Goal: Transaction & Acquisition: Download file/media

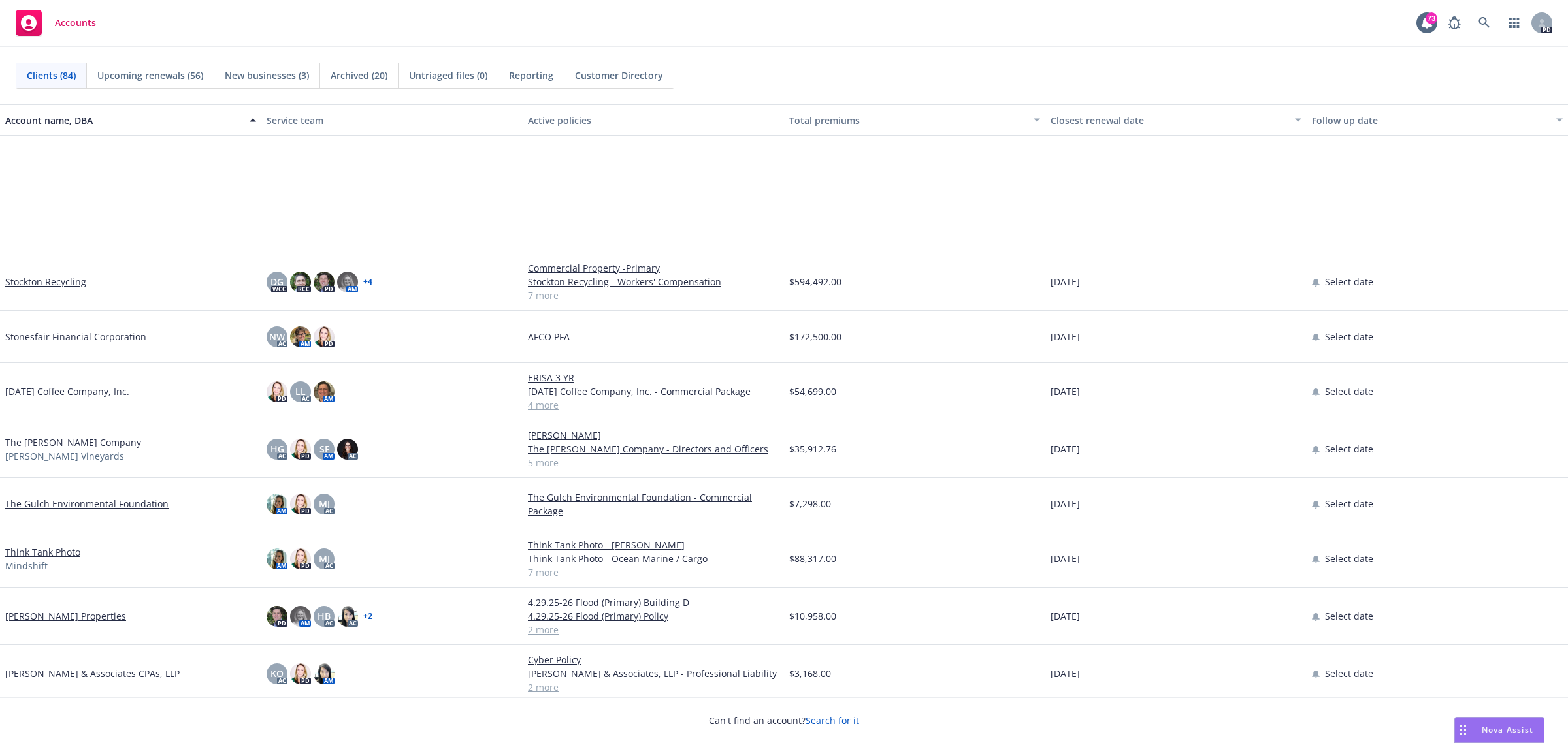
scroll to position [3826, 0]
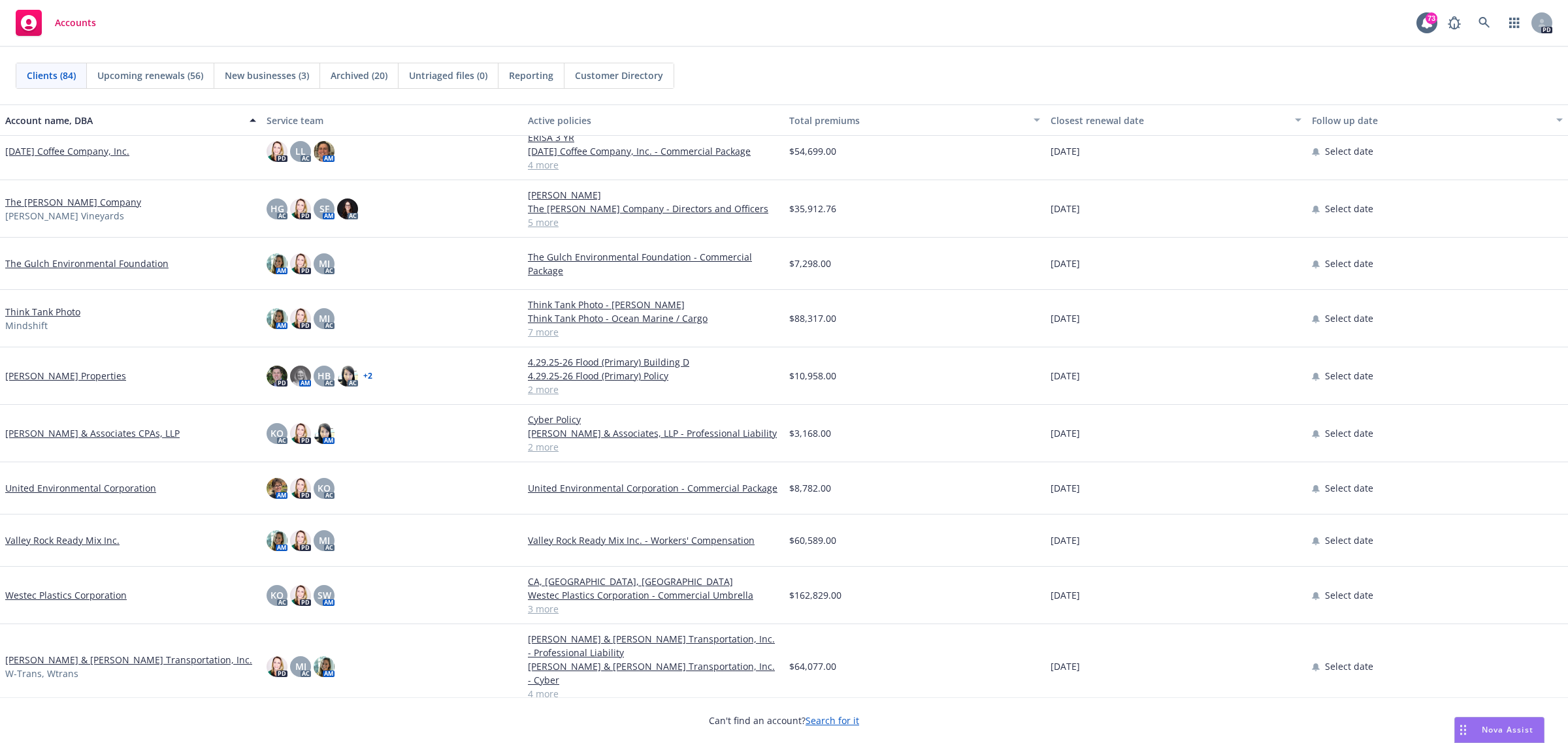
click at [55, 434] on link "[PERSON_NAME] & Associates CPAs, LLP" at bounding box center [93, 433] width 175 height 14
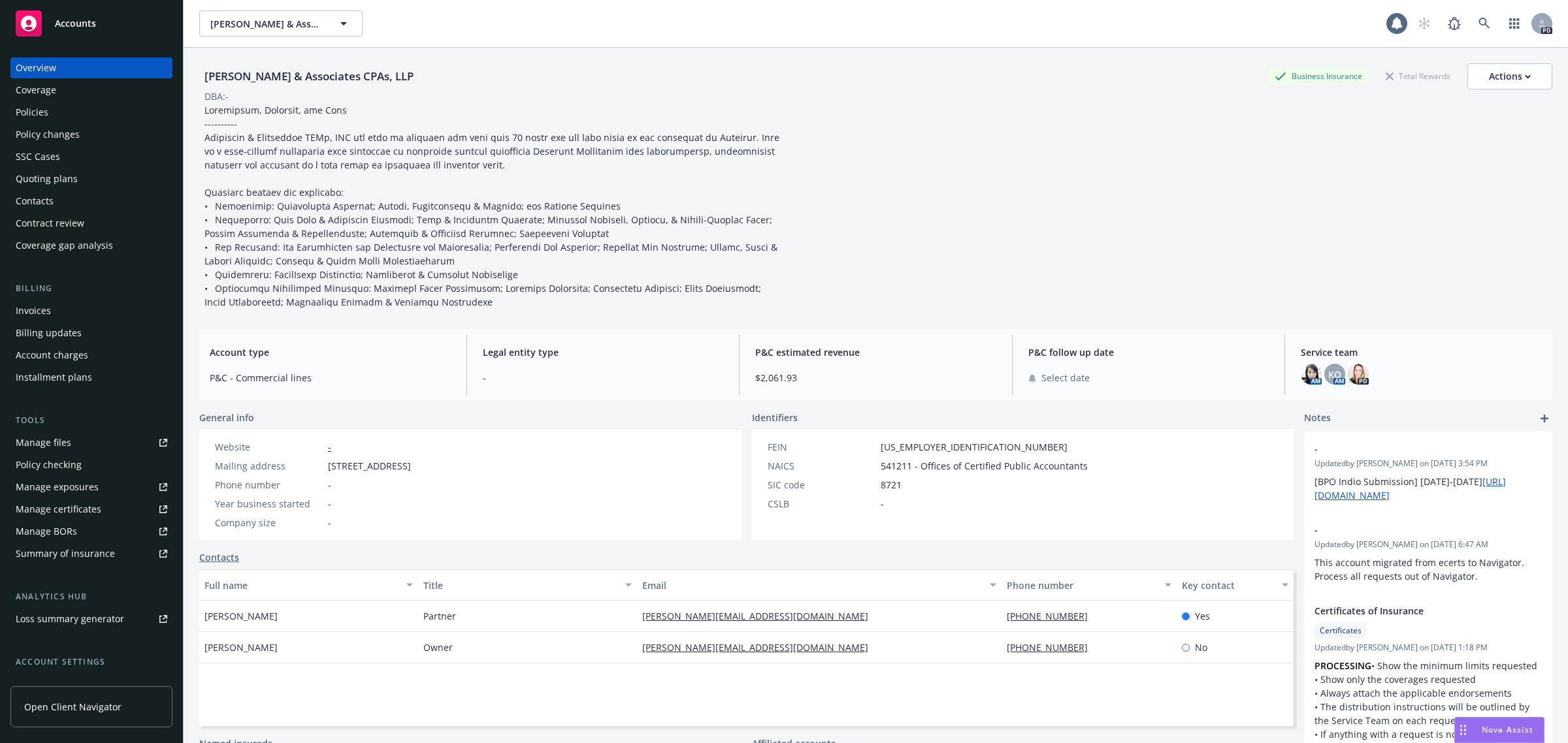
click at [40, 111] on div "Policies" at bounding box center [32, 112] width 33 height 21
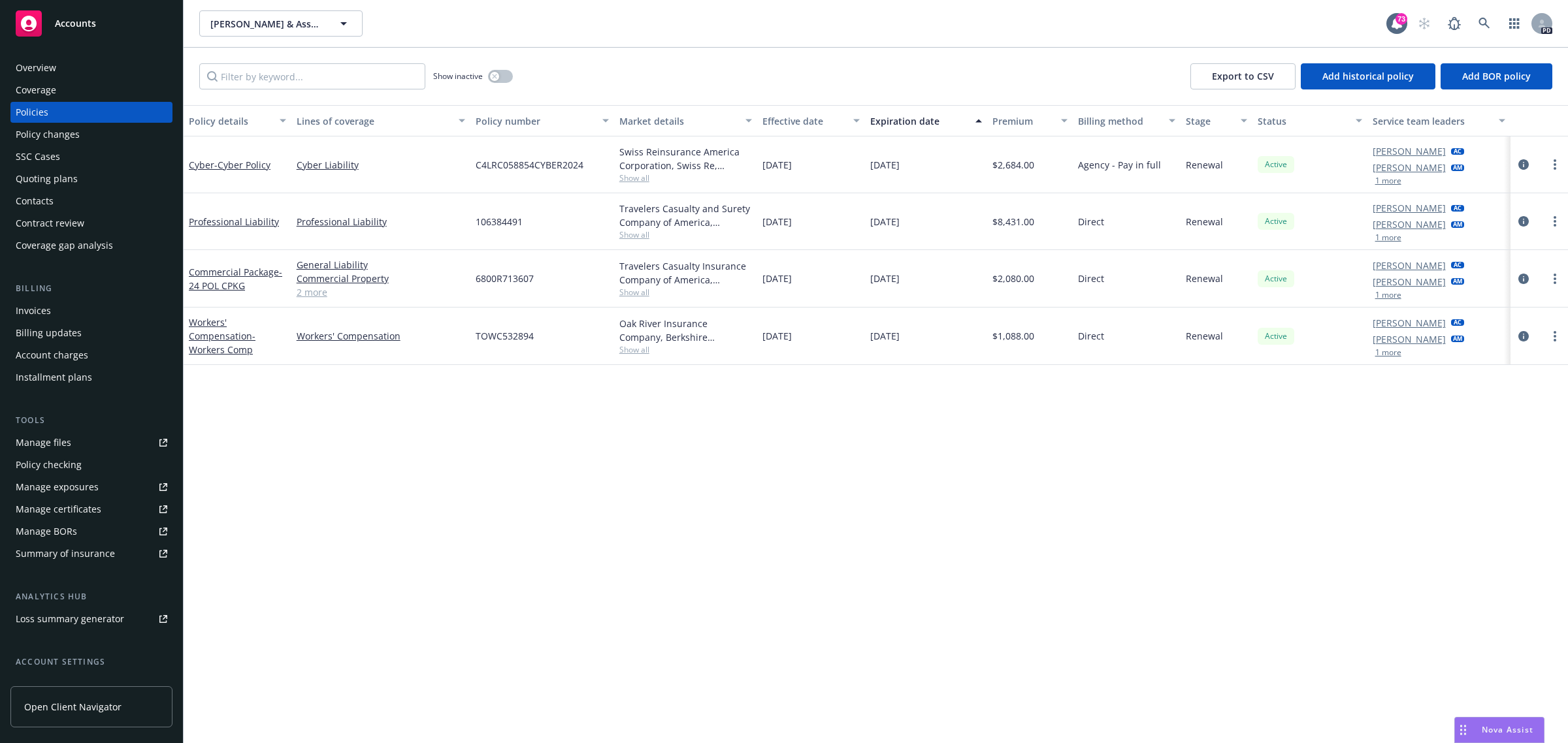
click at [66, 22] on span "Accounts" at bounding box center [75, 23] width 41 height 10
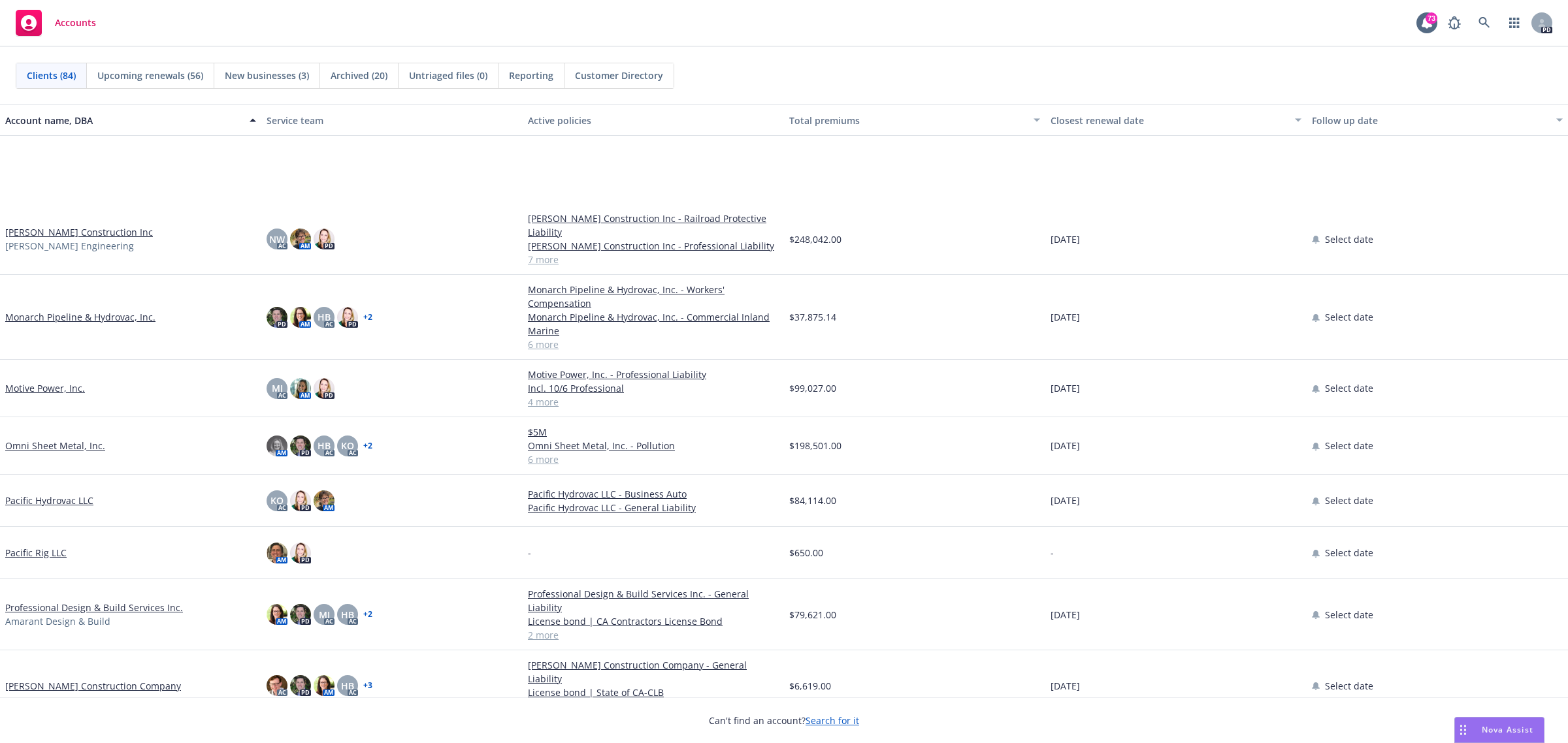
scroll to position [2693, 0]
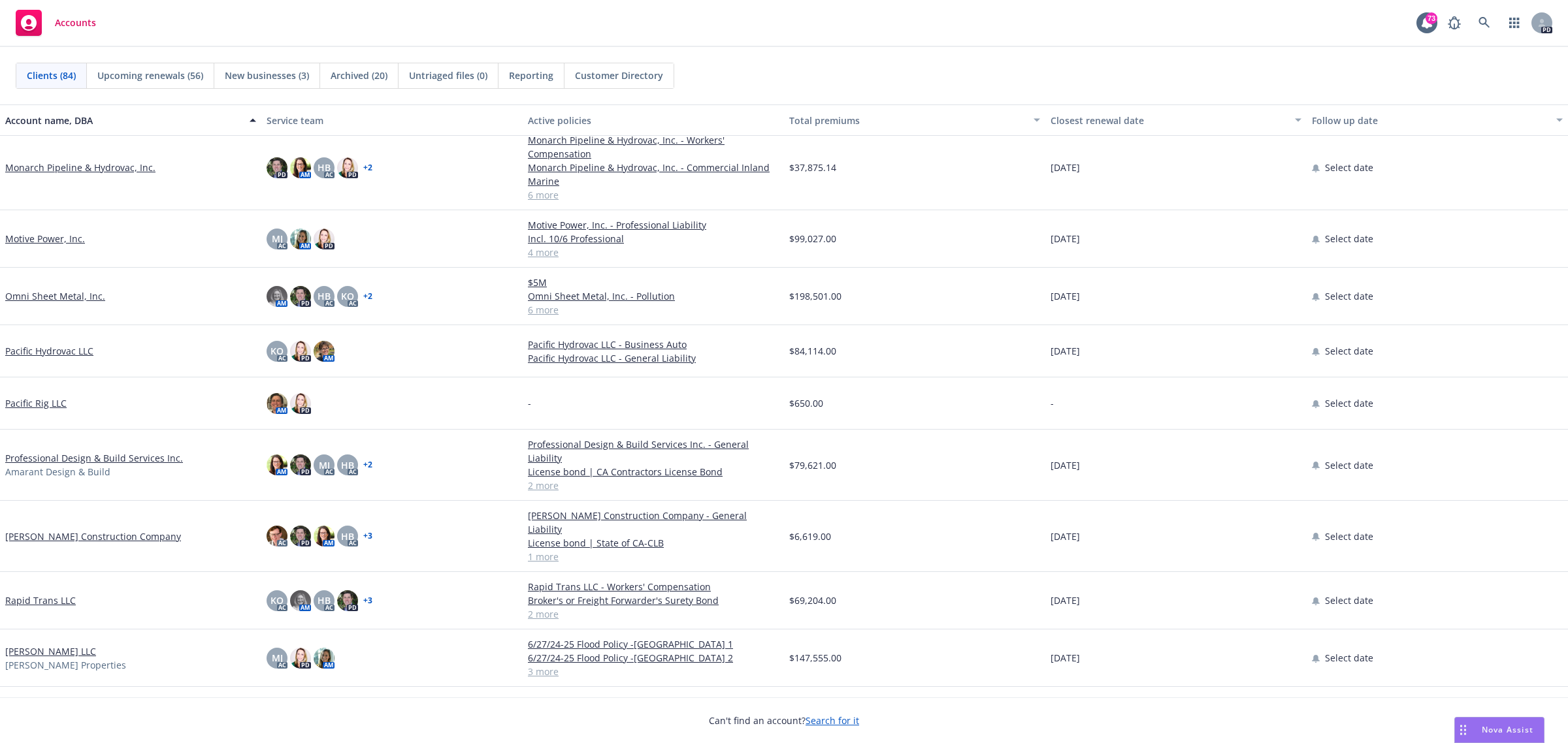
click at [90, 454] on link "Professional Design & Build Services Inc." at bounding box center [94, 458] width 178 height 14
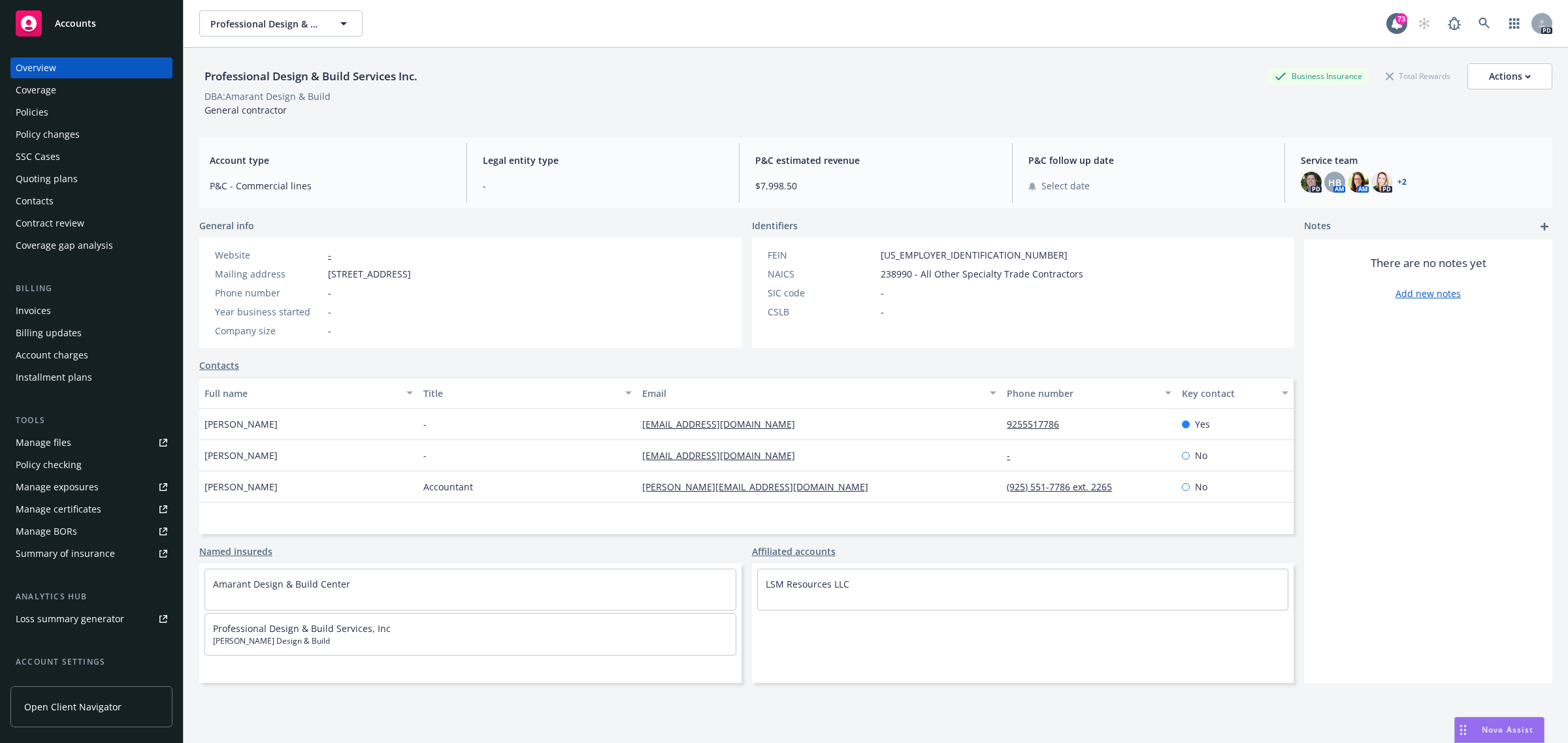
click at [38, 112] on div "Policies" at bounding box center [32, 112] width 33 height 21
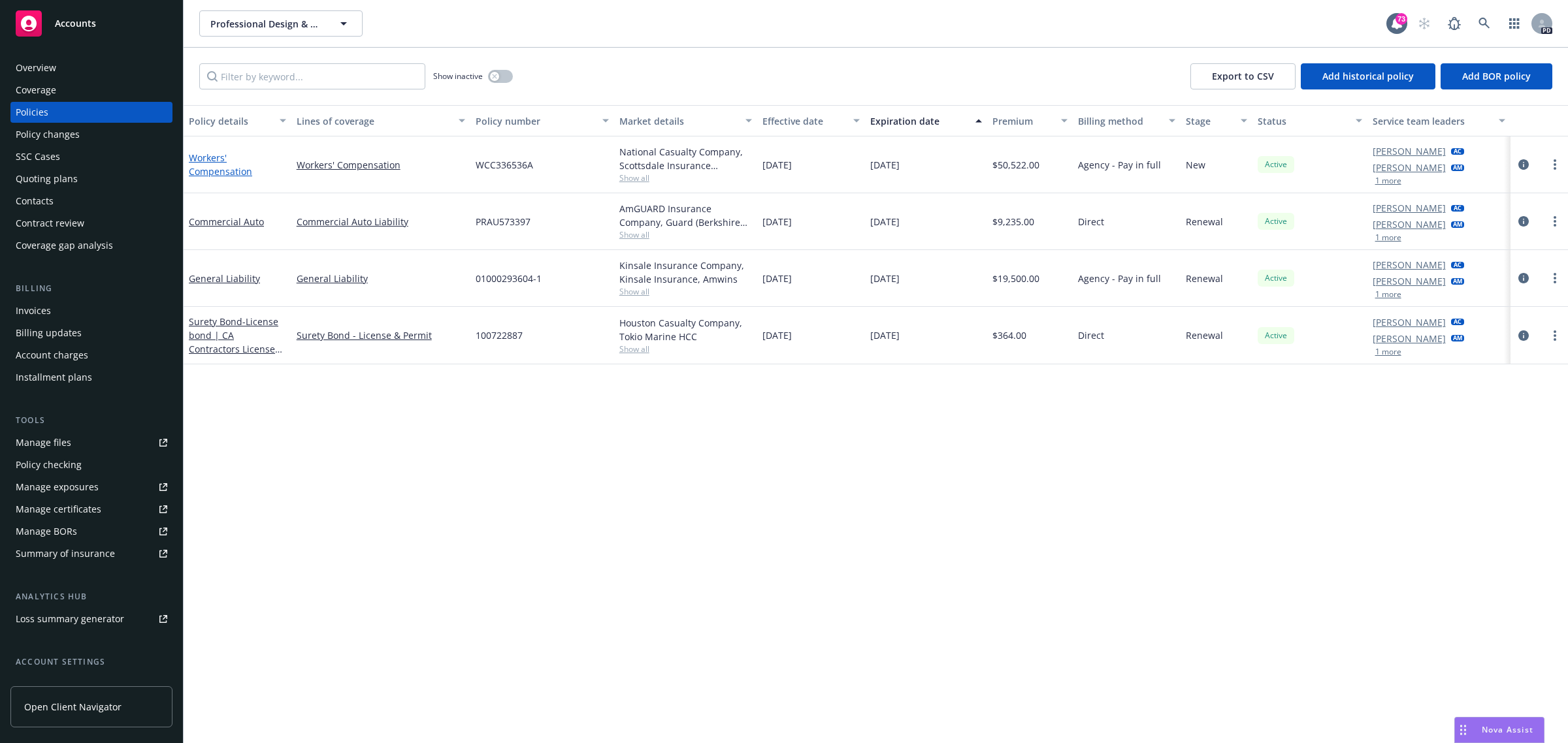
click at [209, 160] on link "Workers' Compensation" at bounding box center [220, 164] width 63 height 26
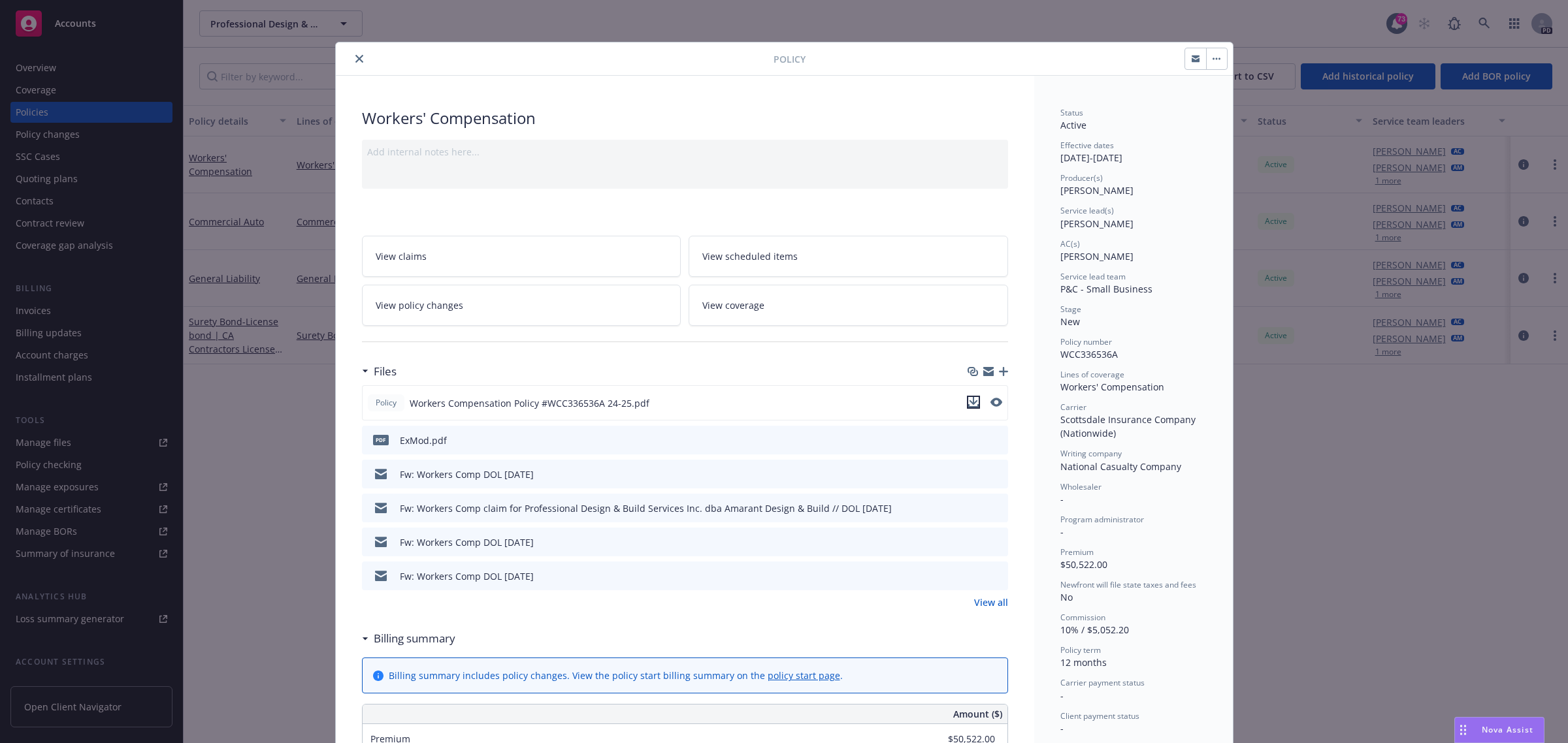
click at [970, 403] on icon "download file" at bounding box center [973, 402] width 10 height 10
drag, startPoint x: 350, startPoint y: 55, endPoint x: 319, endPoint y: 90, distance: 46.8
click at [355, 55] on icon "close" at bounding box center [359, 58] width 8 height 8
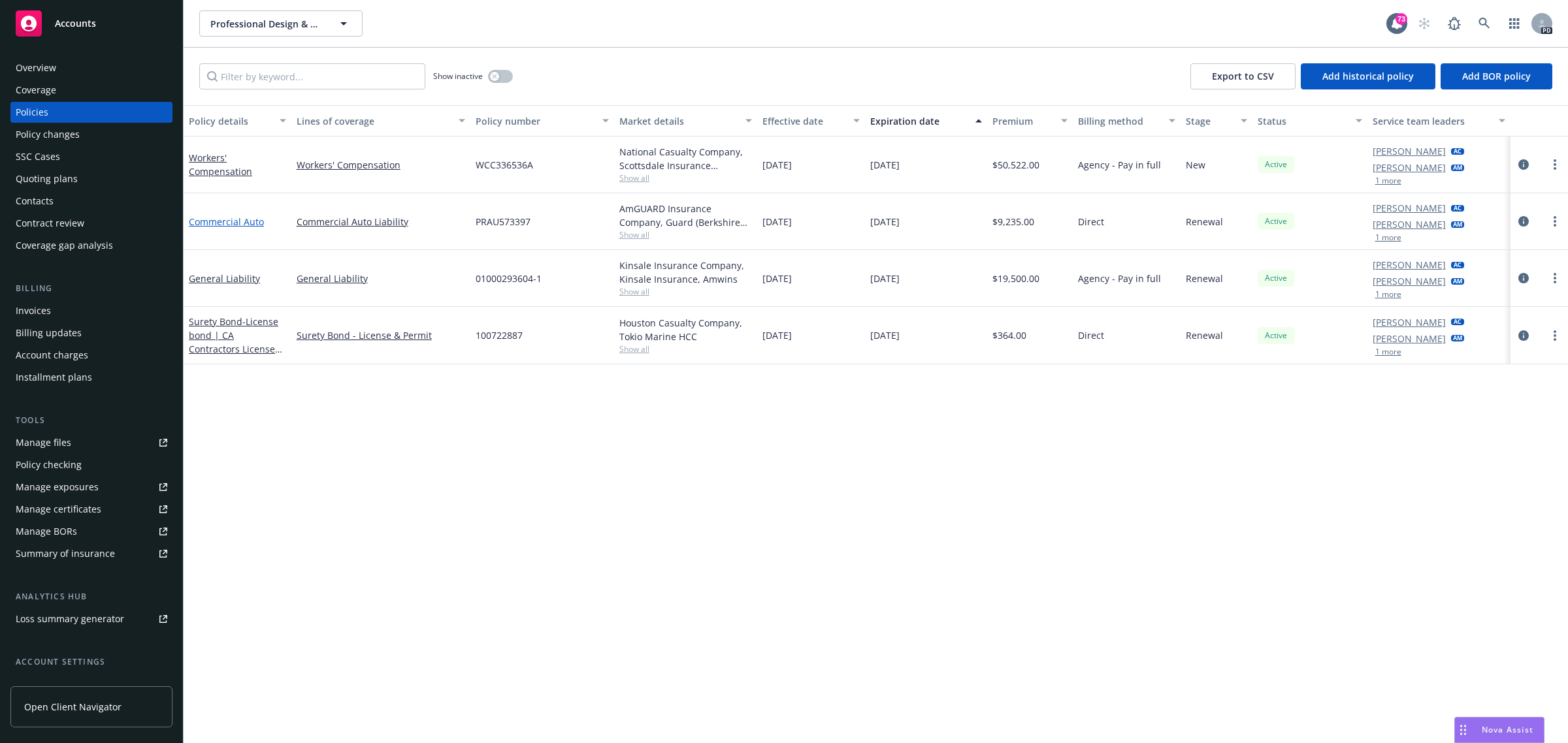
click at [204, 222] on link "Commercial Auto" at bounding box center [226, 222] width 75 height 12
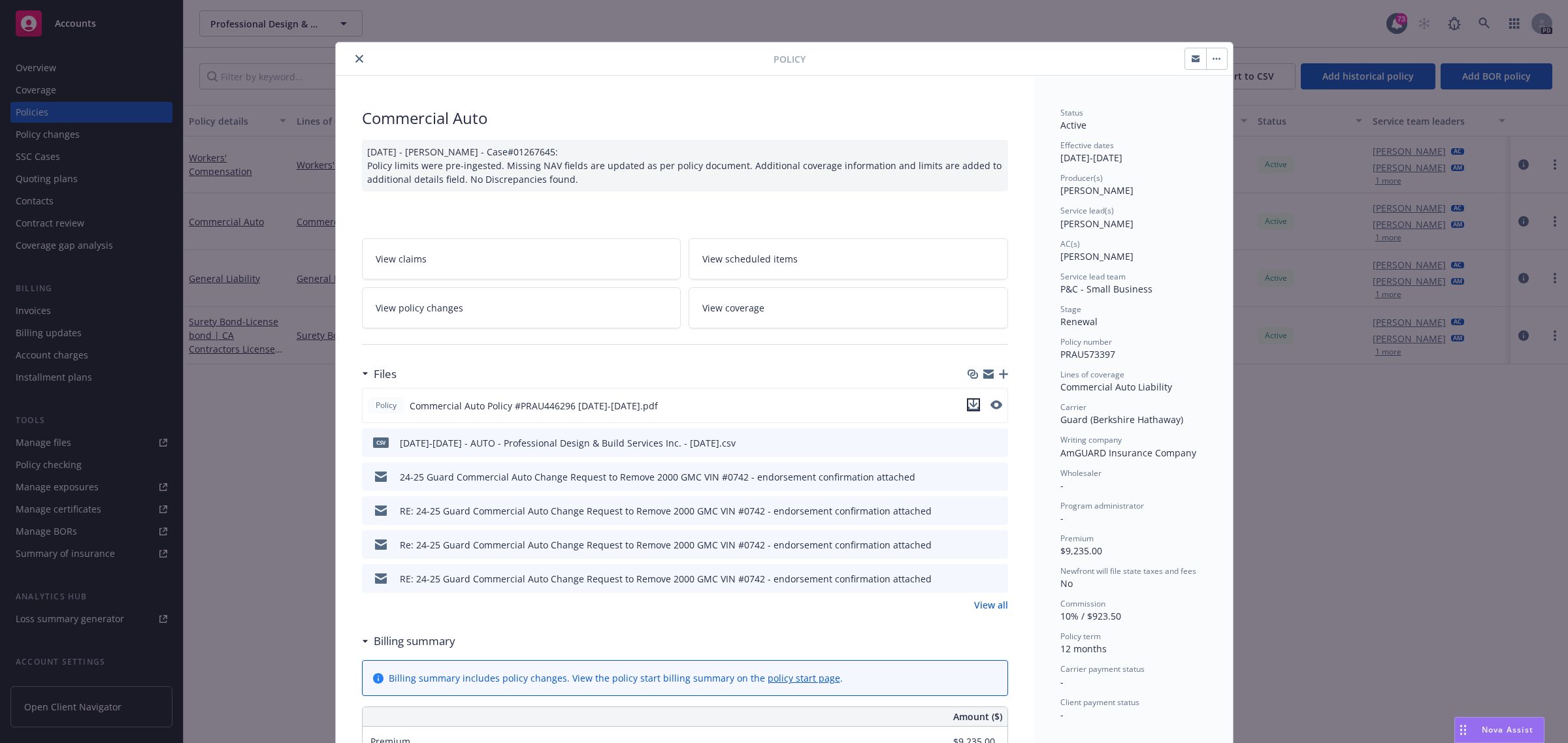
click at [970, 402] on icon "download file" at bounding box center [973, 404] width 10 height 10
drag, startPoint x: 354, startPoint y: 60, endPoint x: 353, endPoint y: 72, distance: 12.0
click at [355, 60] on icon "close" at bounding box center [359, 58] width 8 height 8
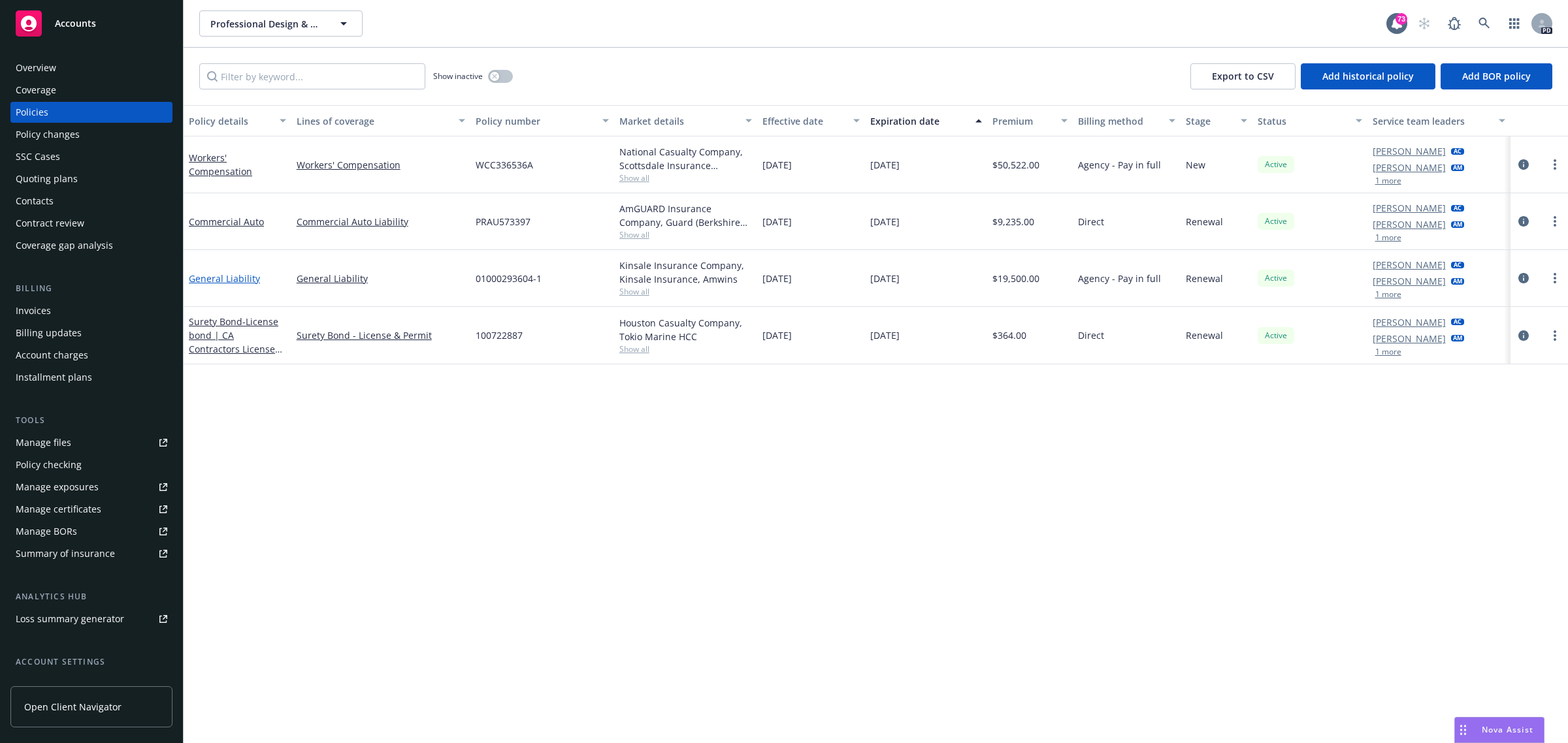
click at [228, 279] on link "General Liability" at bounding box center [224, 279] width 71 height 12
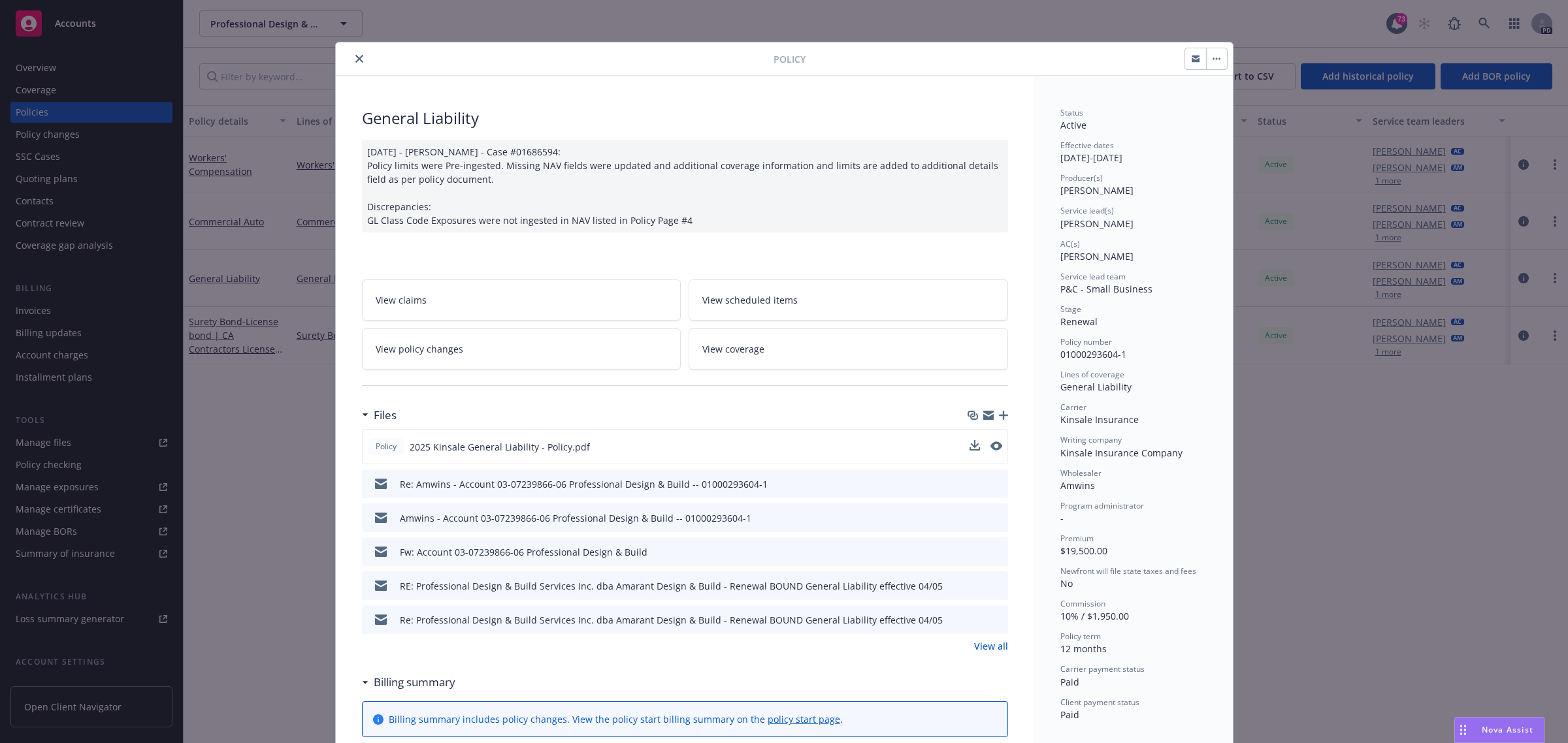
click at [969, 451] on button at bounding box center [974, 447] width 10 height 14
click at [969, 480] on icon "download file" at bounding box center [973, 482] width 9 height 8
click at [882, 450] on div "Policy 2025 Kinsale General Liability - Policy.pdf" at bounding box center [684, 446] width 646 height 35
click at [968, 445] on icon "download file" at bounding box center [973, 445] width 10 height 10
click at [351, 53] on button "close" at bounding box center [359, 58] width 16 height 16
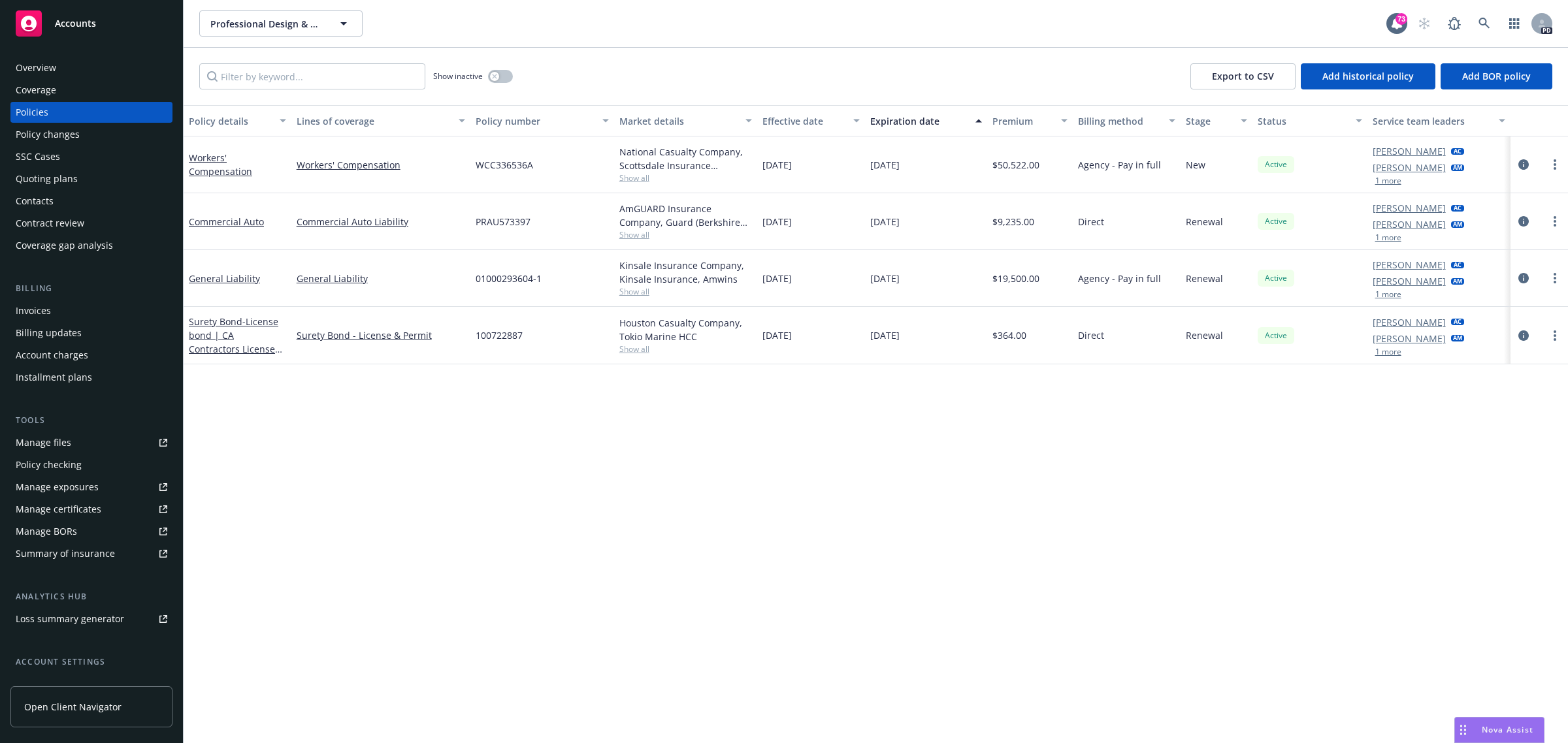
click at [66, 24] on span "Accounts" at bounding box center [75, 23] width 41 height 10
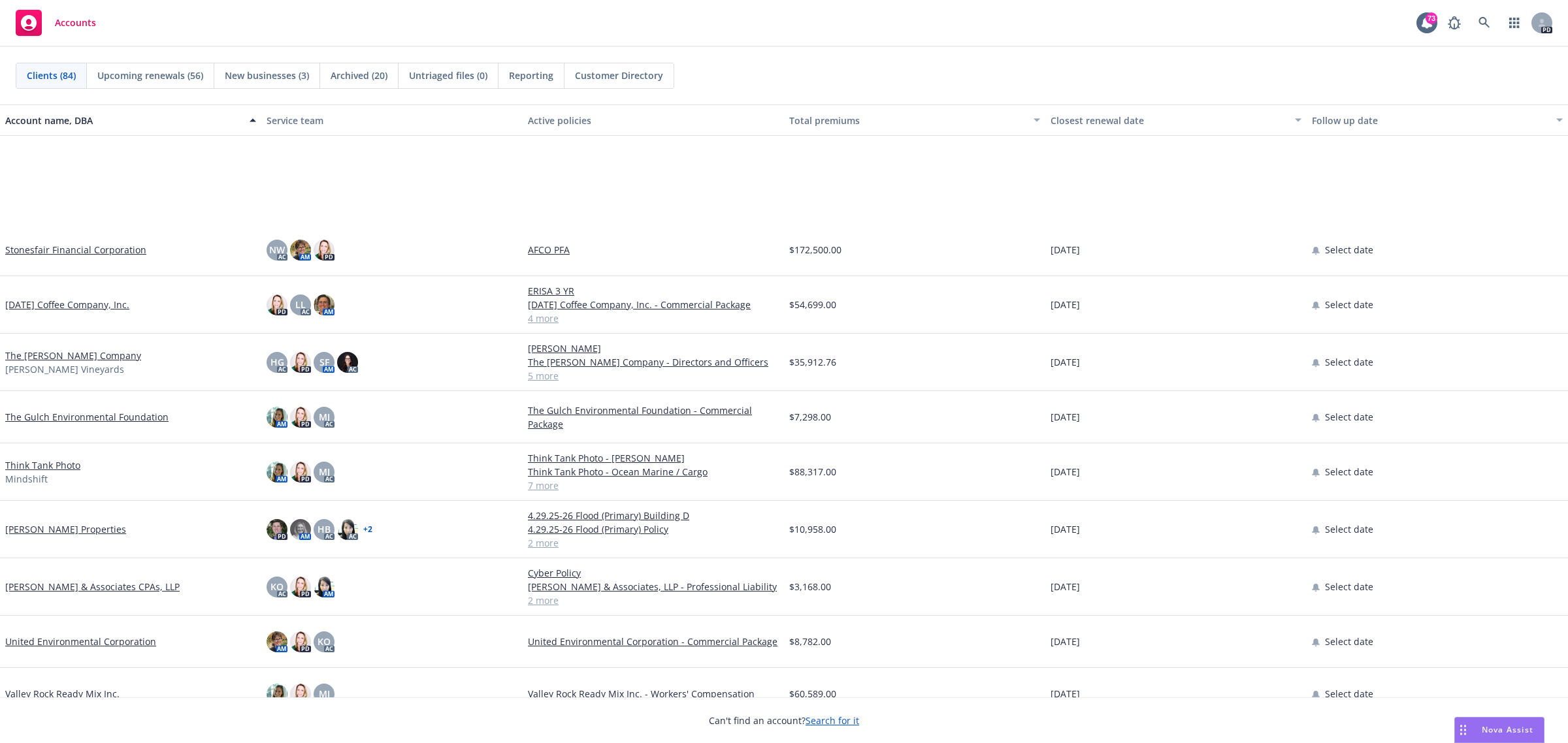
scroll to position [3868, 0]
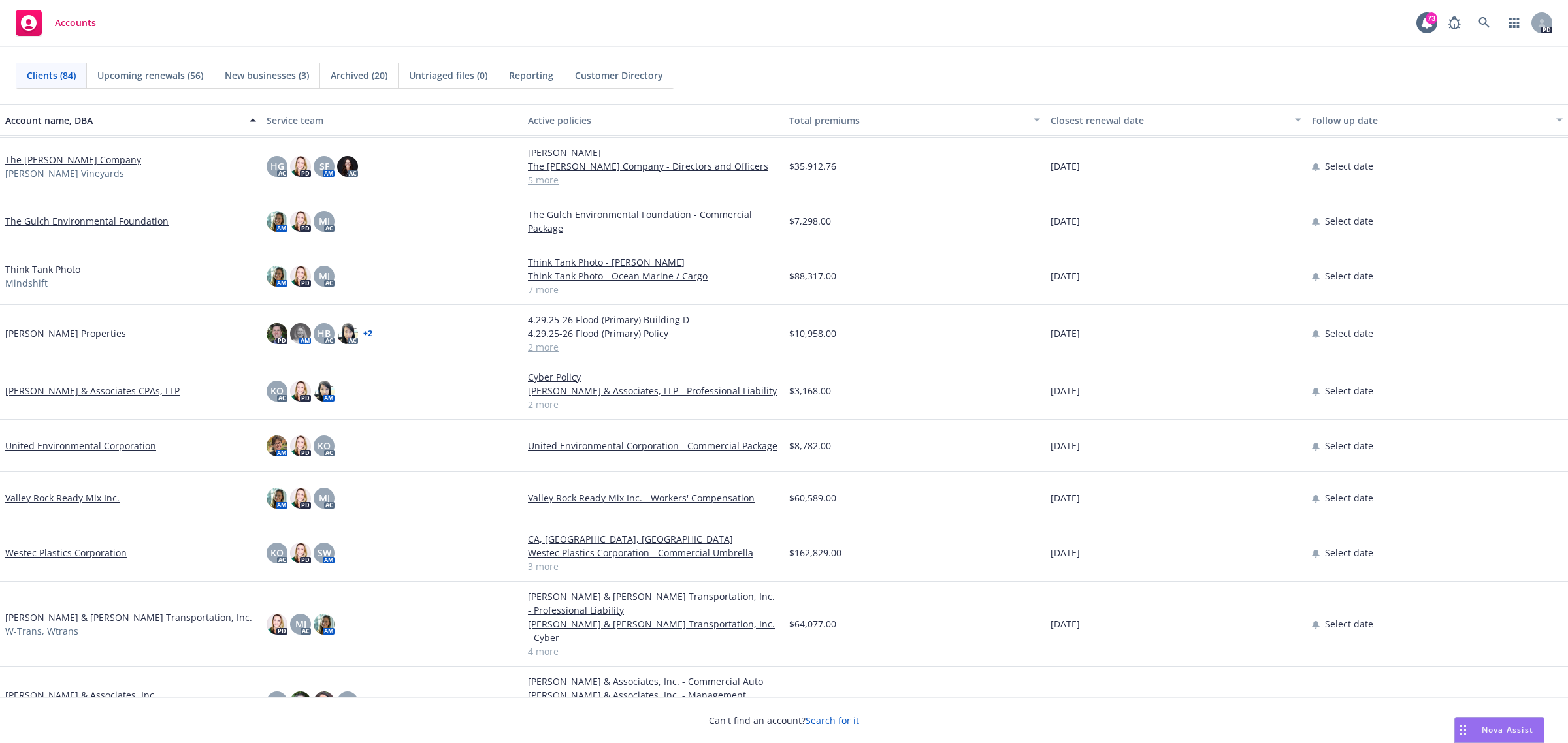
click at [37, 386] on link "[PERSON_NAME] & Associates CPAs, LLP" at bounding box center [93, 391] width 175 height 14
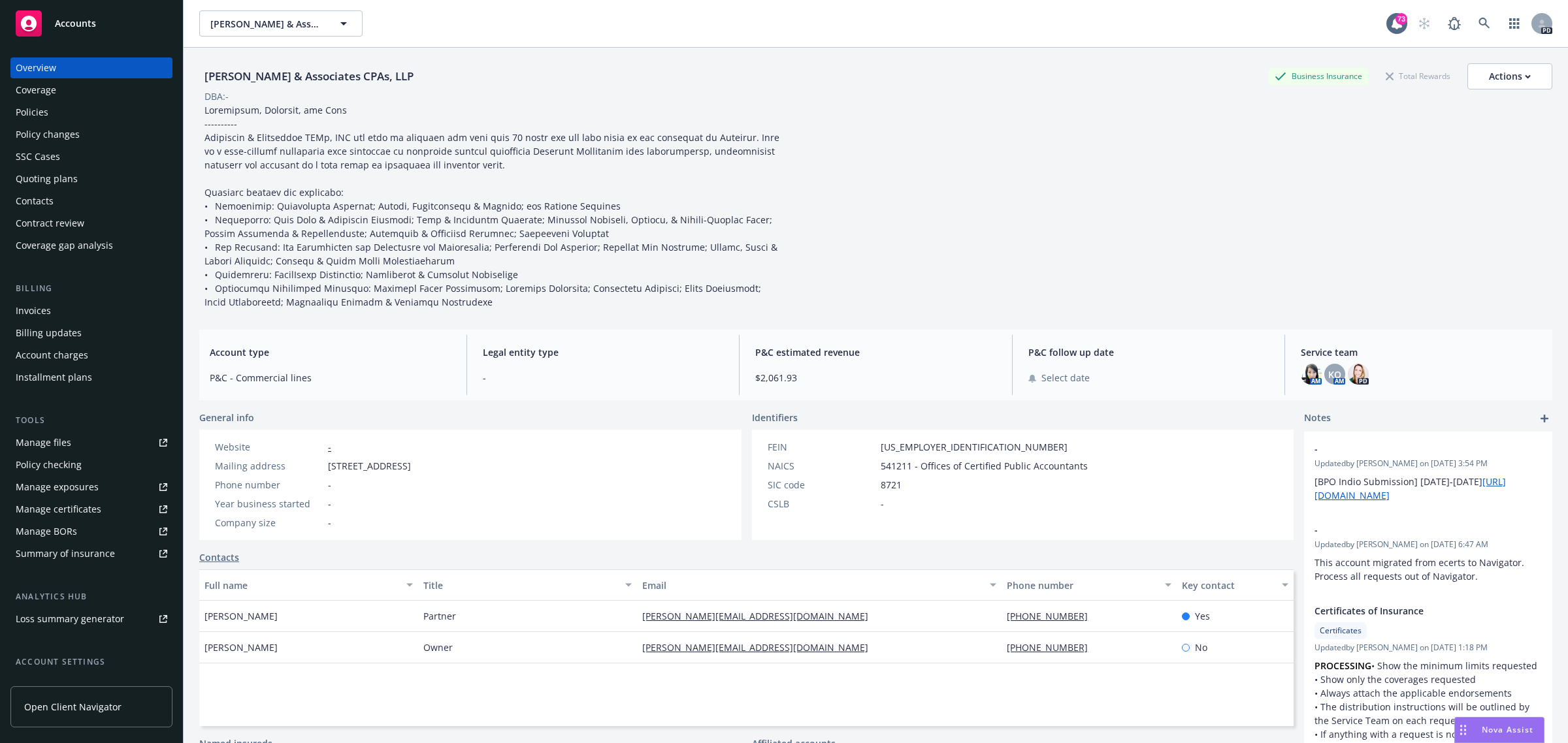
click at [18, 116] on div "Policies" at bounding box center [32, 112] width 33 height 21
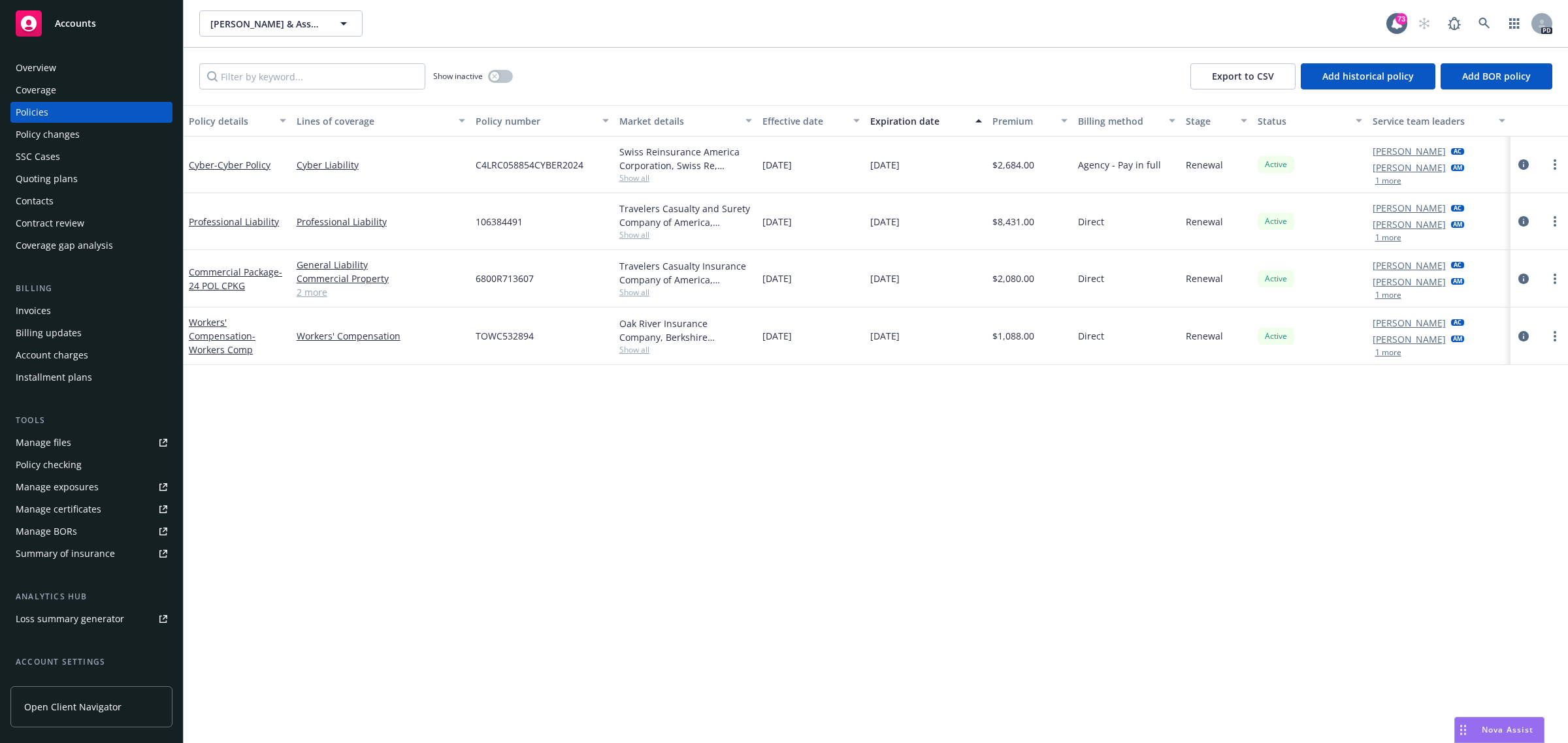
click at [62, 21] on span "Accounts" at bounding box center [75, 23] width 41 height 10
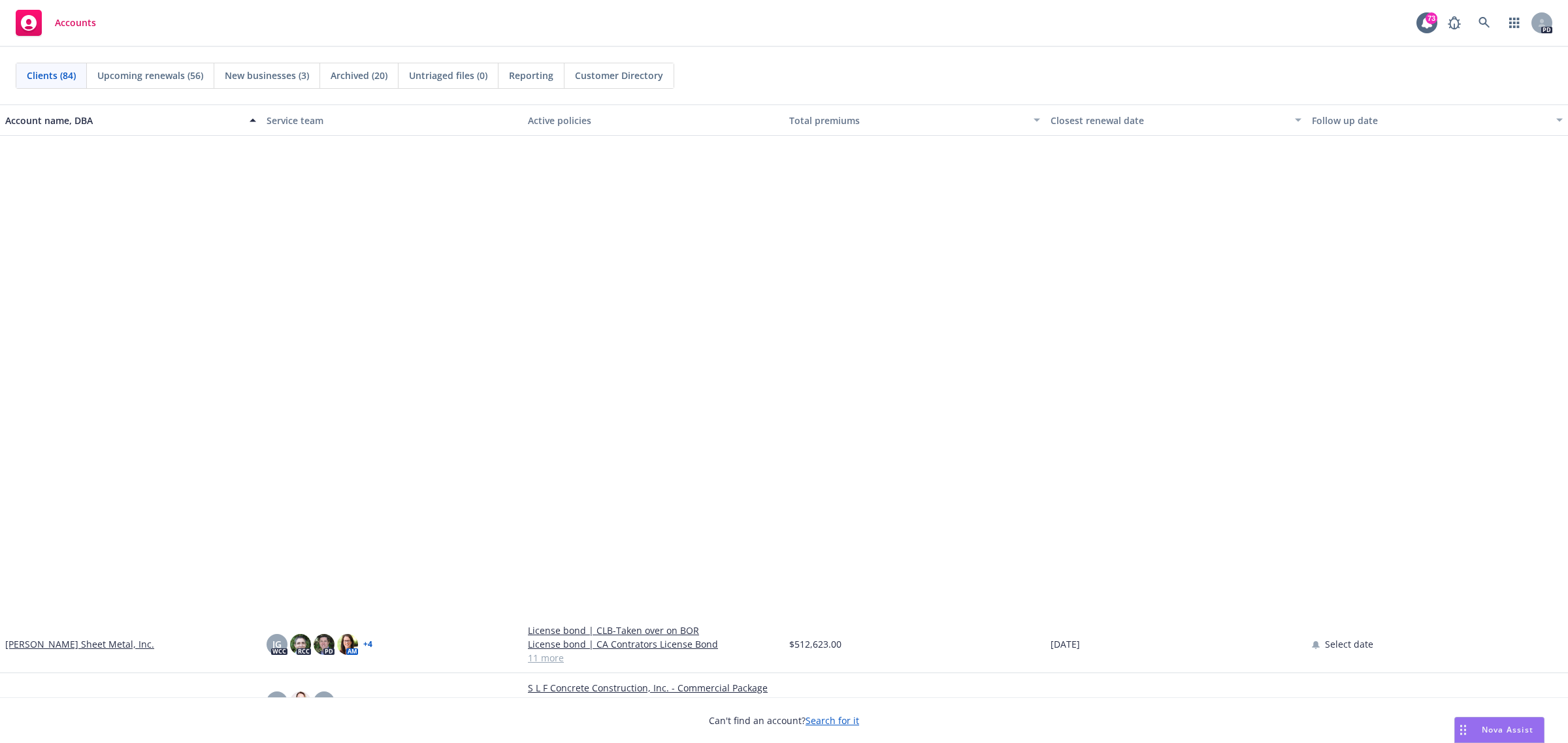
scroll to position [3590, 0]
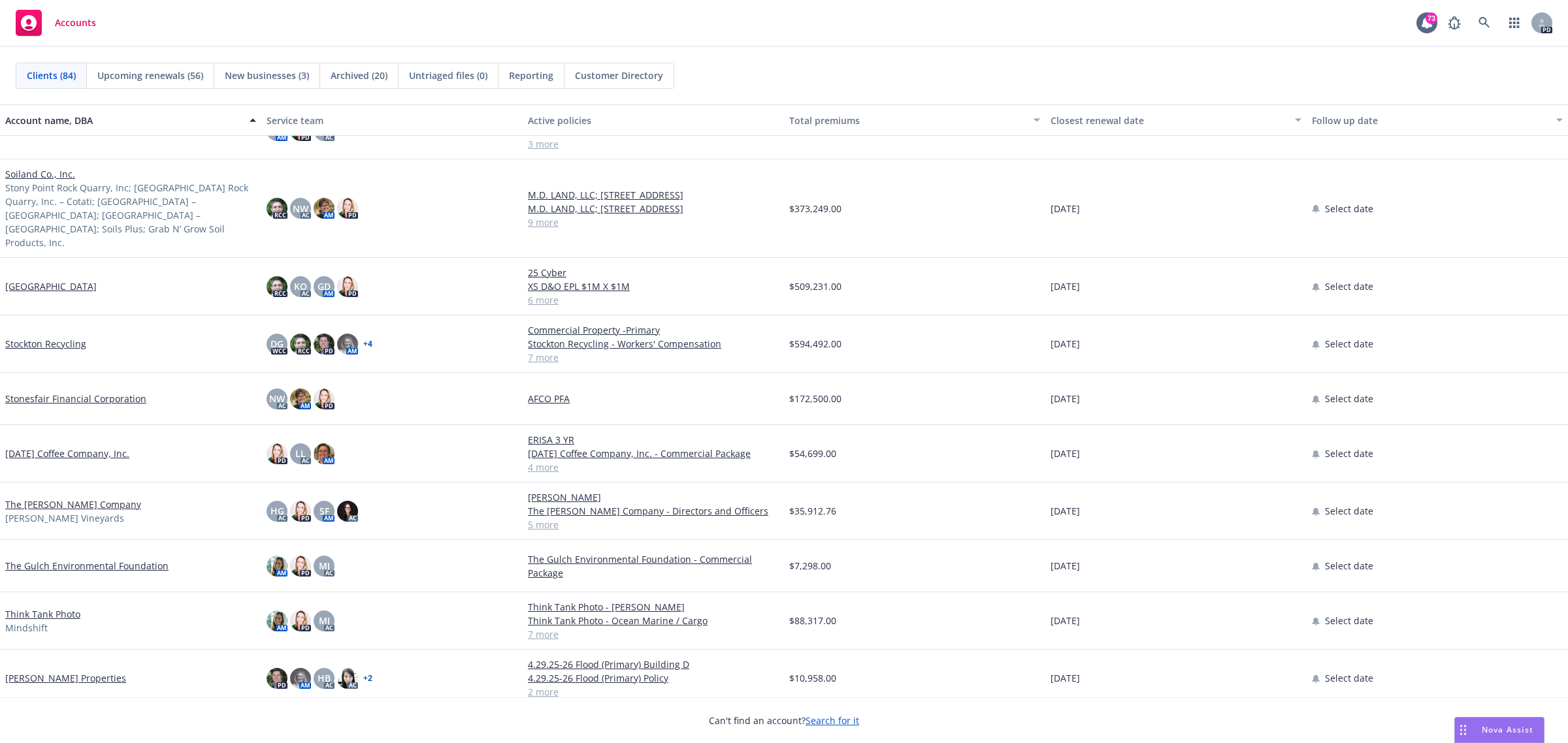
click at [102, 446] on link "[DATE] Coffee Company, Inc." at bounding box center [67, 453] width 124 height 14
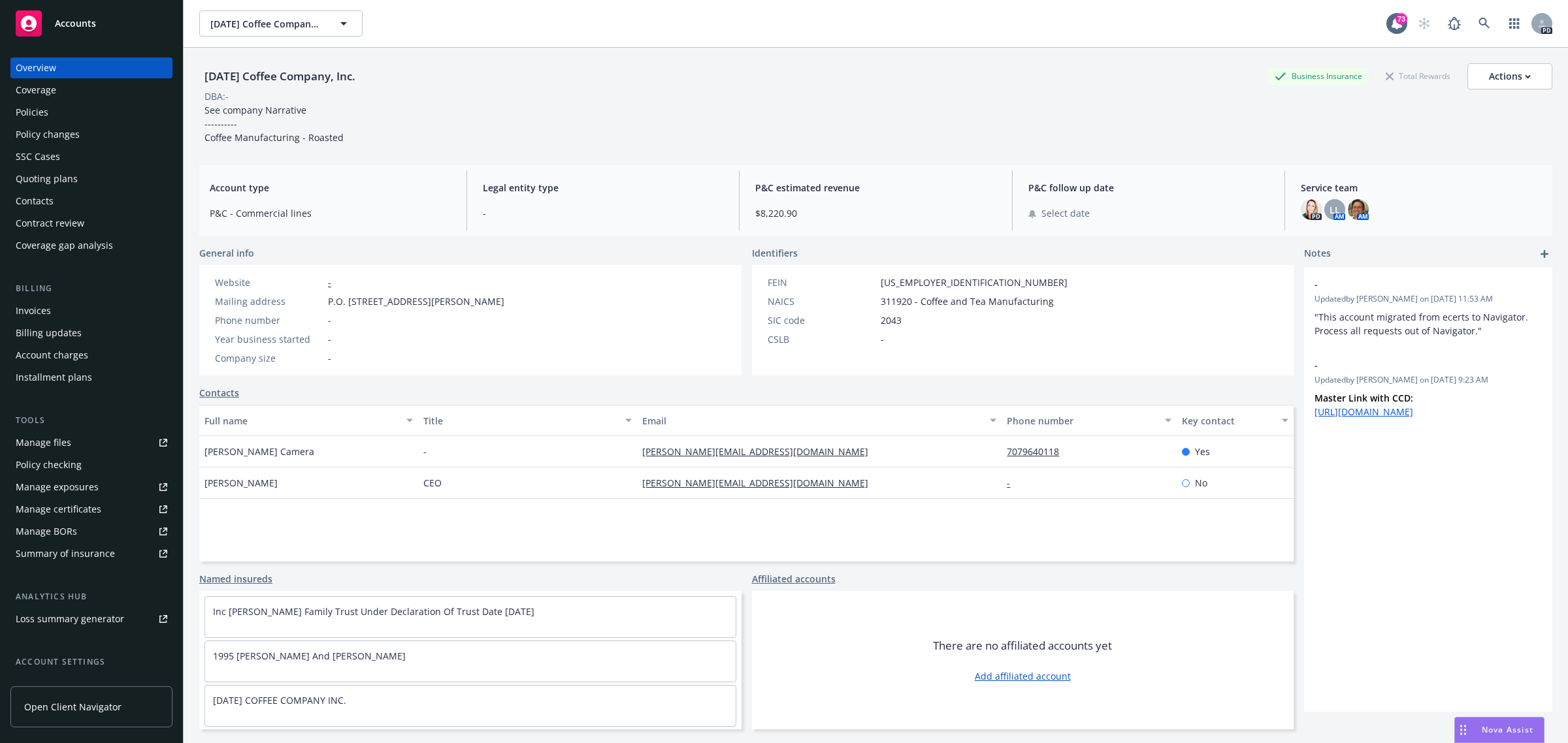
click at [34, 113] on div "Policies" at bounding box center [32, 112] width 33 height 21
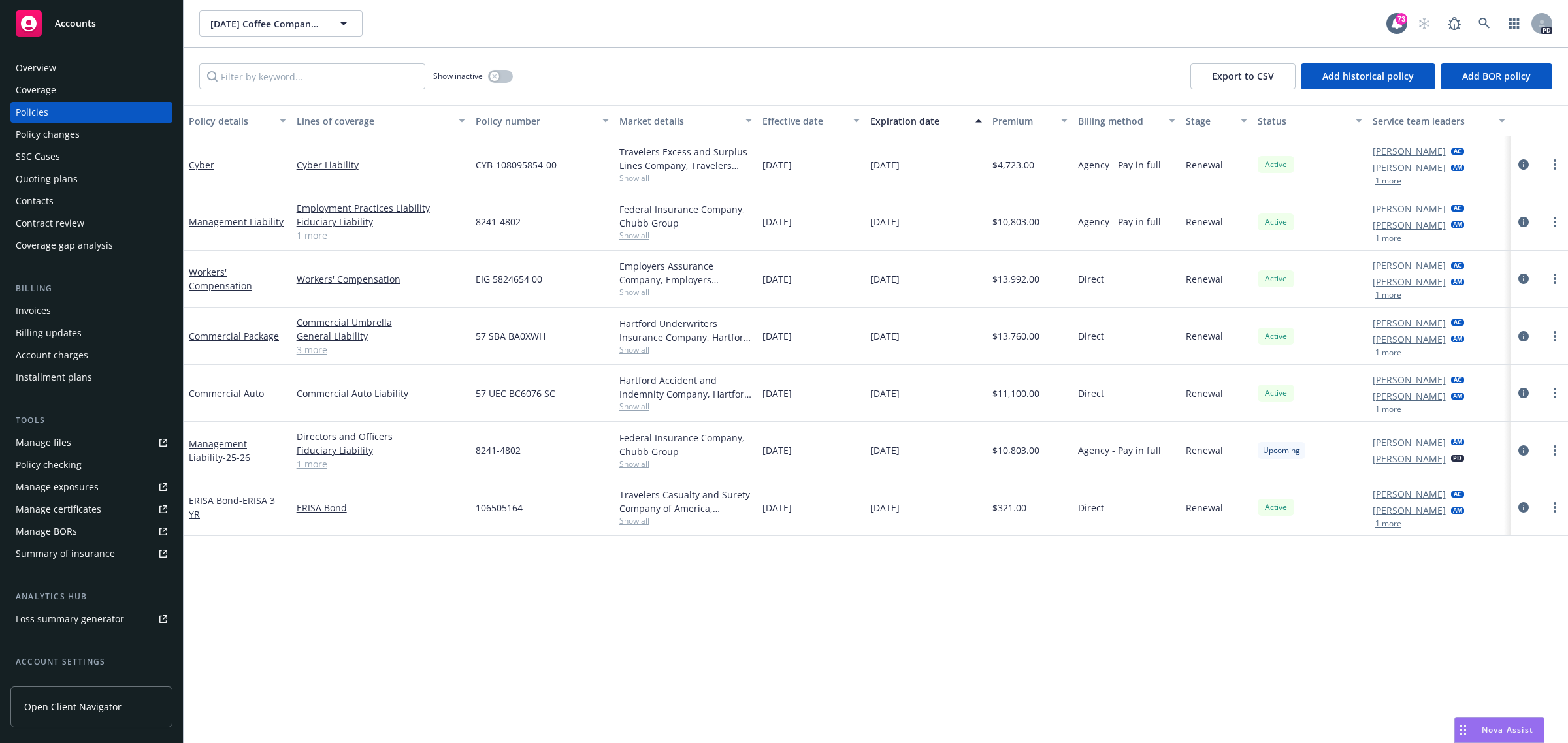
click at [82, 19] on span "Accounts" at bounding box center [75, 23] width 41 height 10
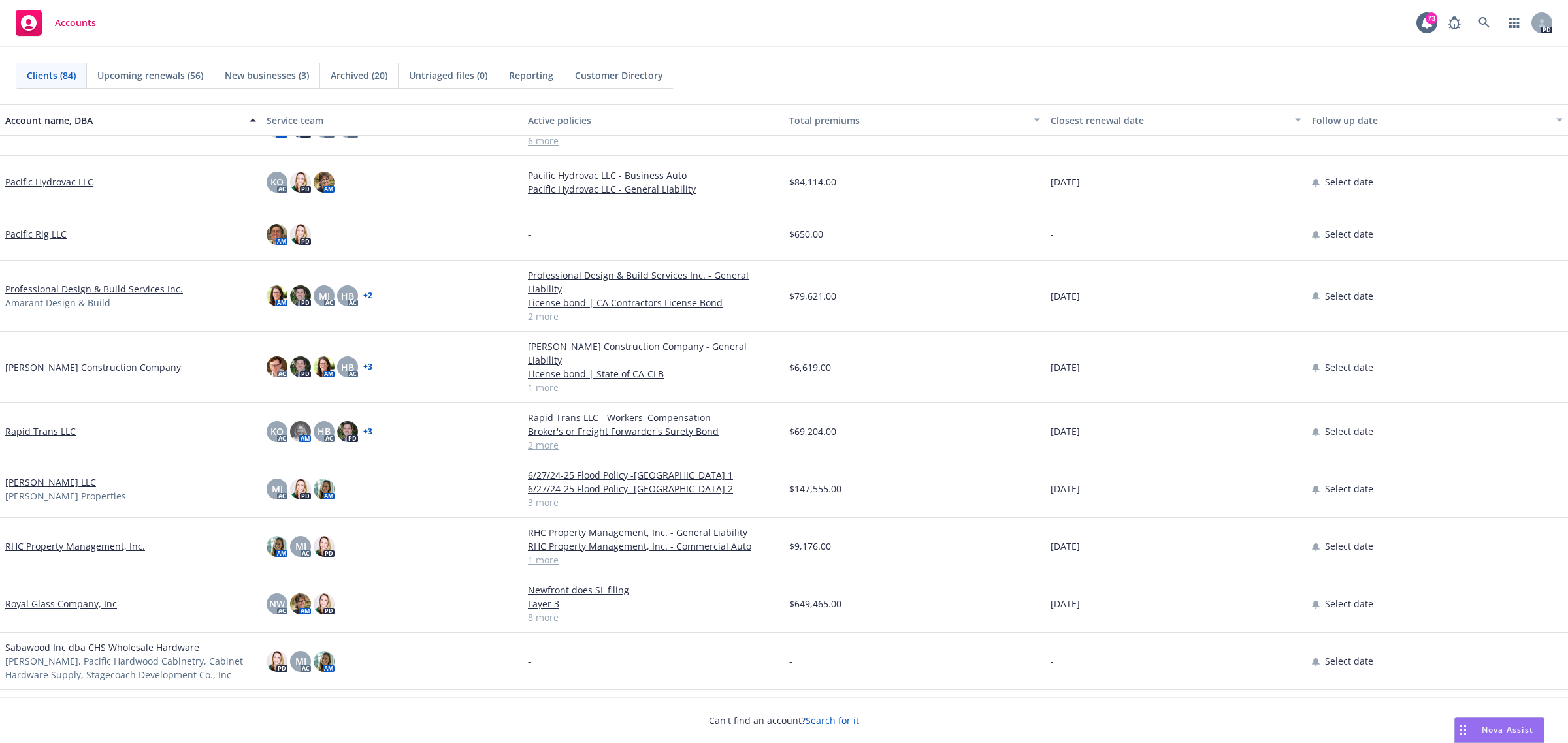
scroll to position [2856, 0]
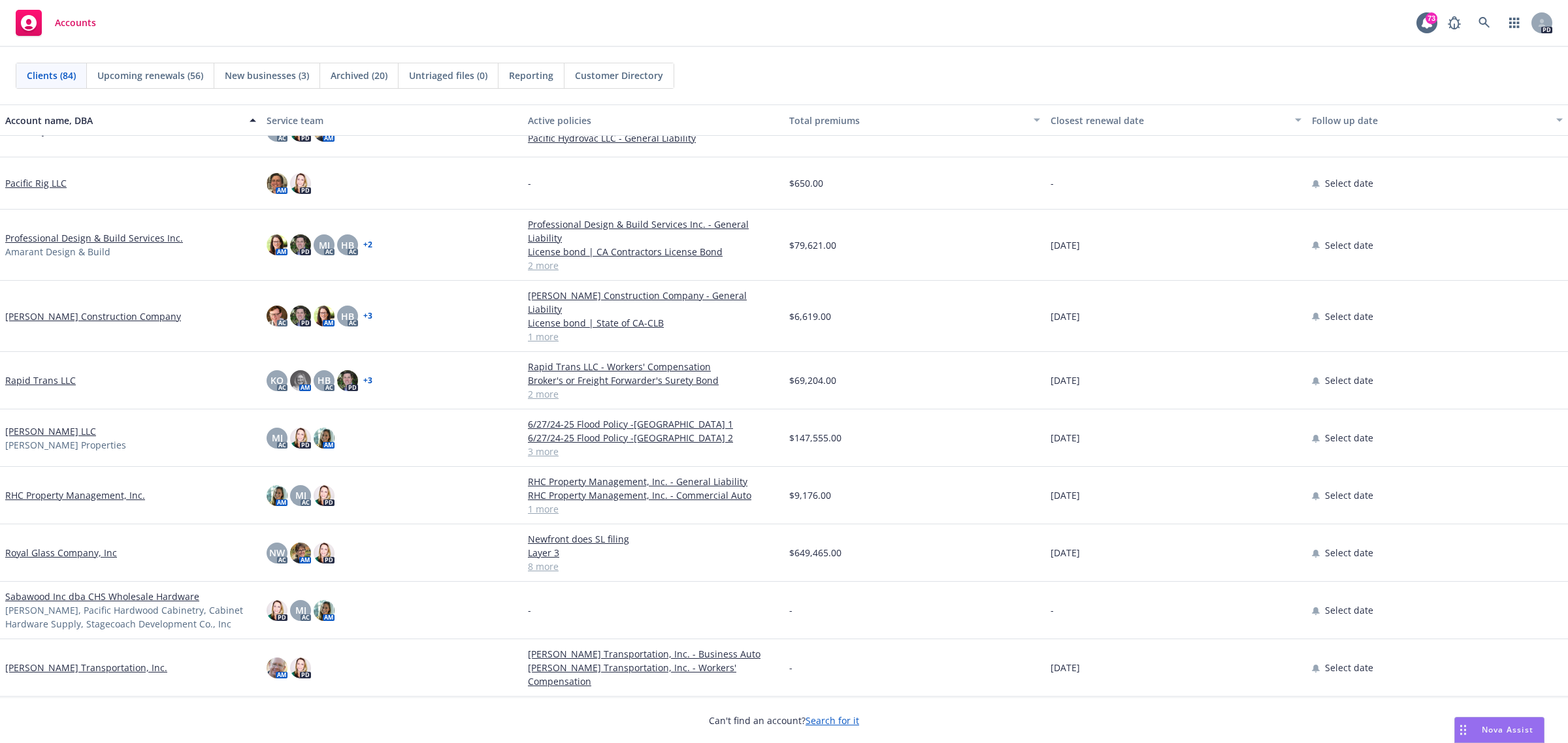
click at [73, 232] on link "Professional Design & Build Services Inc." at bounding box center [94, 238] width 178 height 14
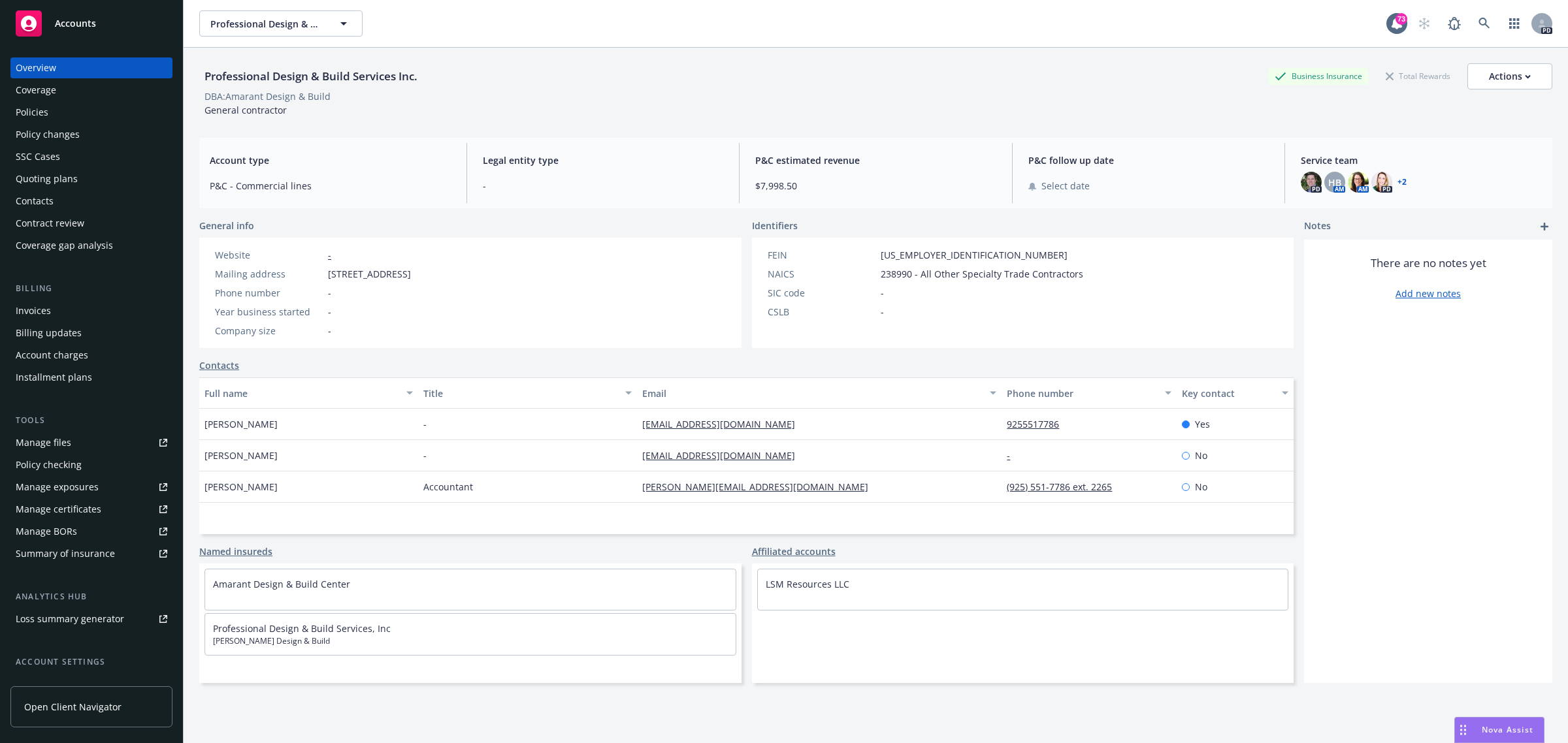
click at [23, 112] on div "Policies" at bounding box center [32, 112] width 33 height 21
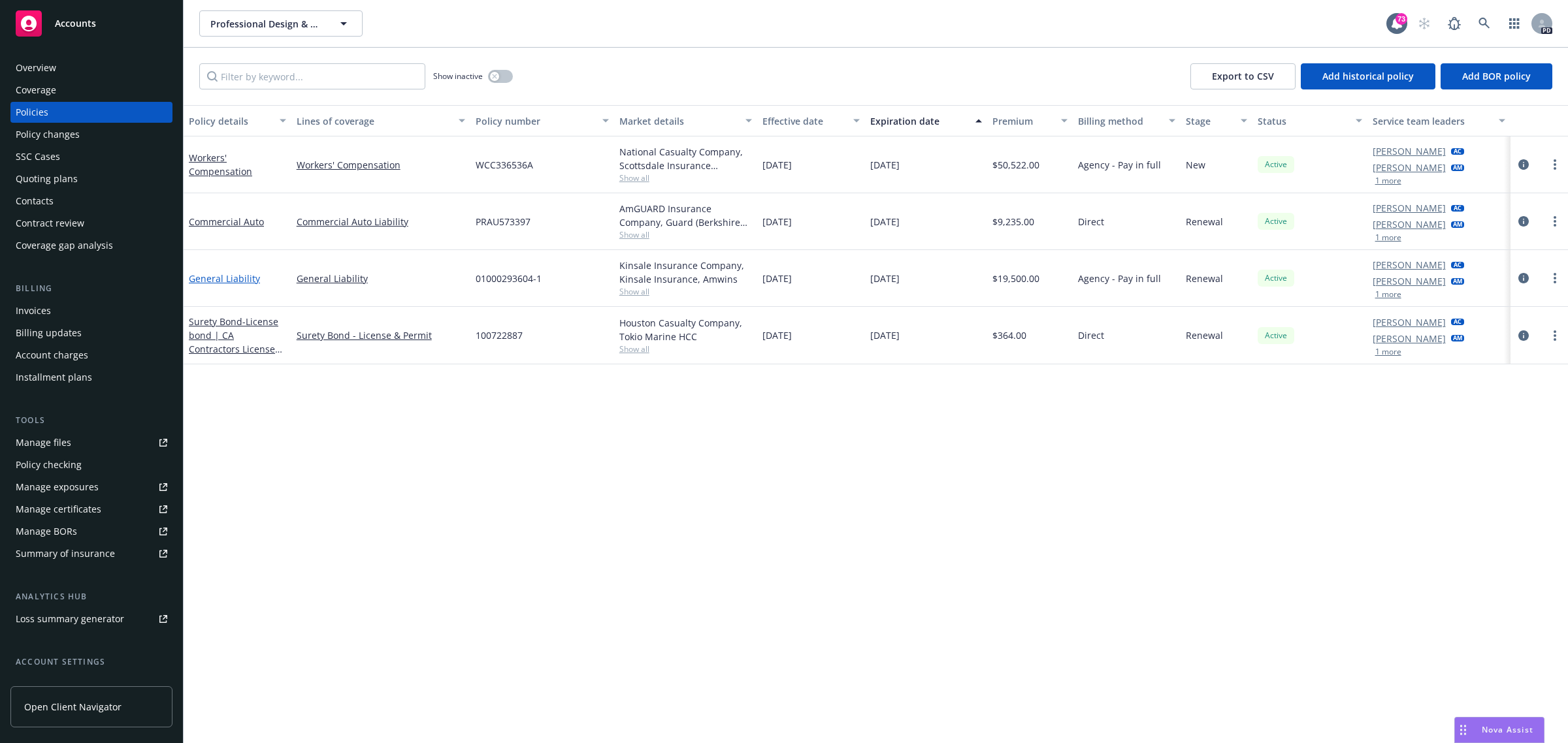
click at [206, 279] on link "General Liability" at bounding box center [224, 279] width 71 height 12
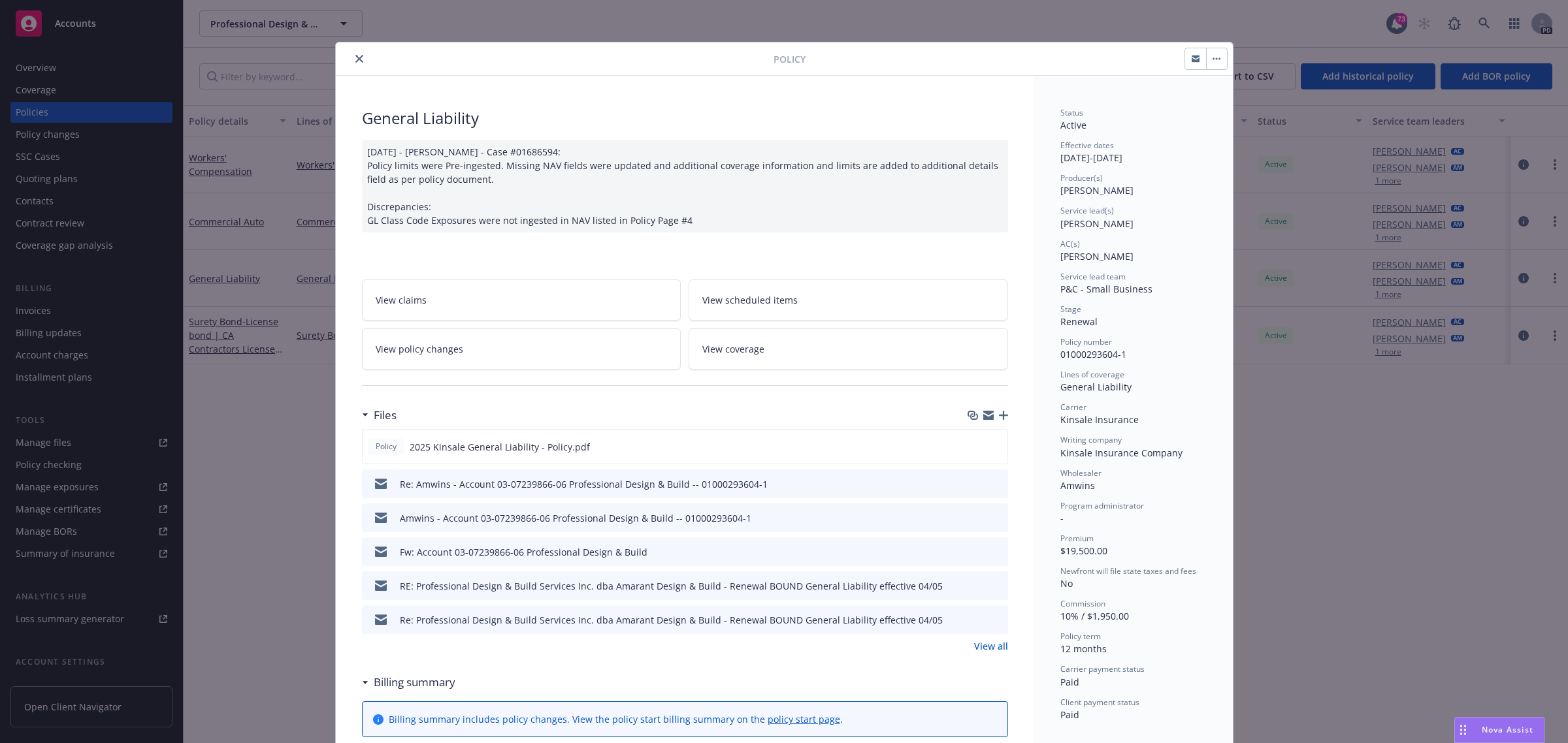
click at [355, 56] on icon "close" at bounding box center [359, 58] width 8 height 8
